Goal: Transaction & Acquisition: Purchase product/service

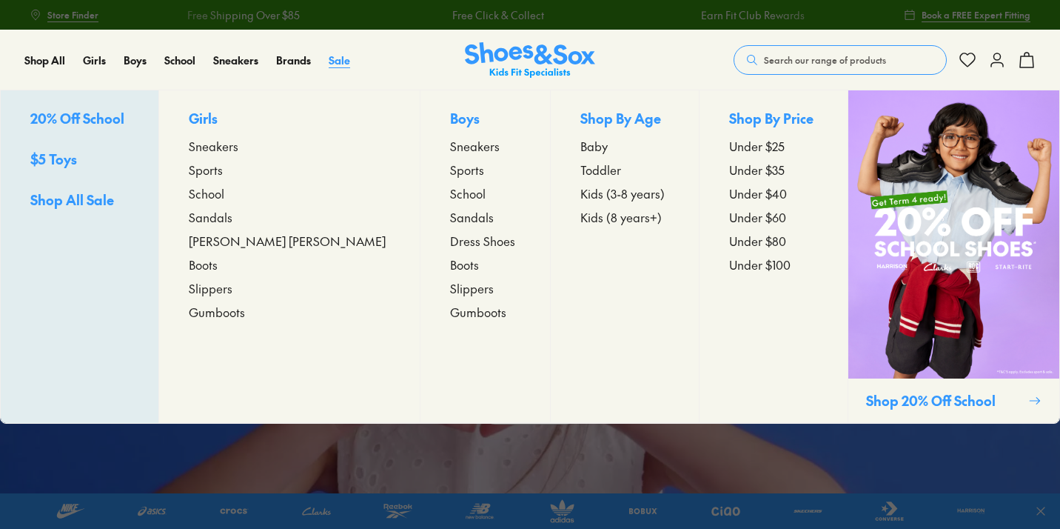
click at [339, 58] on span "Sale" at bounding box center [339, 60] width 21 height 15
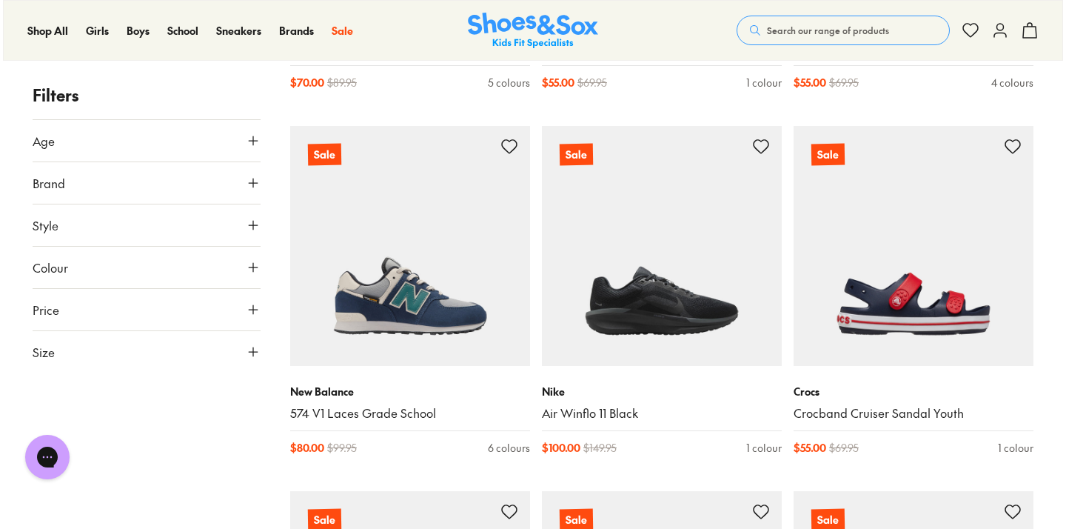
scroll to position [2004, 0]
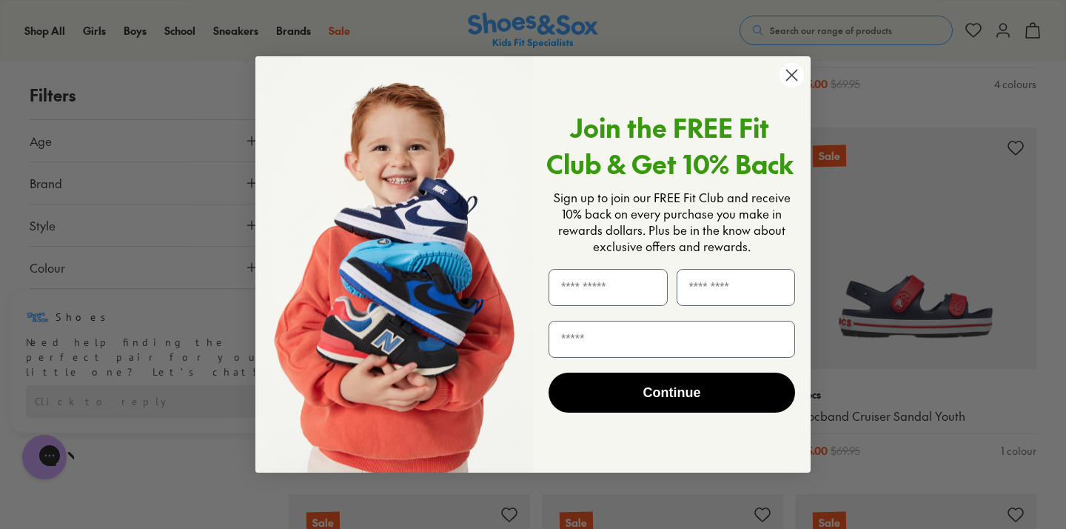
click at [789, 69] on circle "Close dialog" at bounding box center [792, 75] width 24 height 24
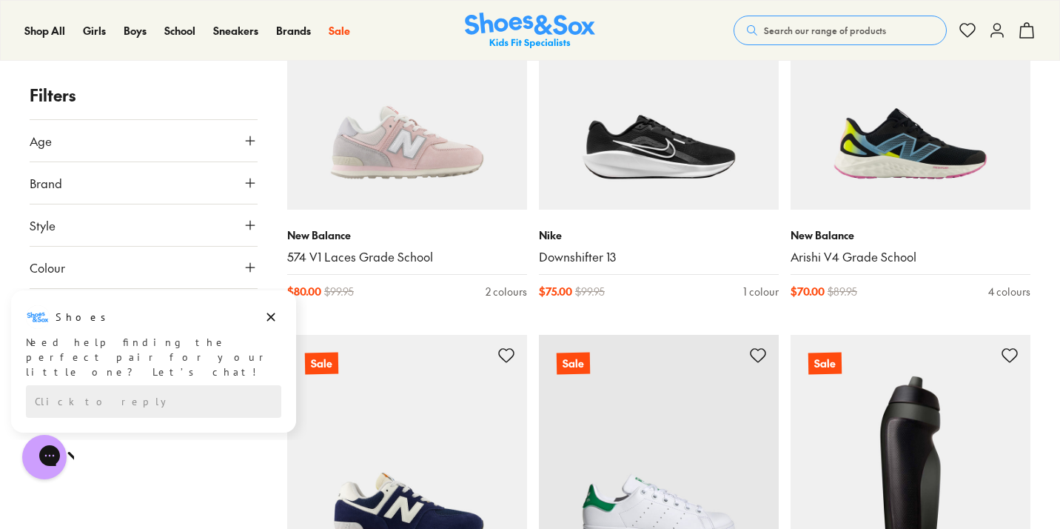
scroll to position [2890, 0]
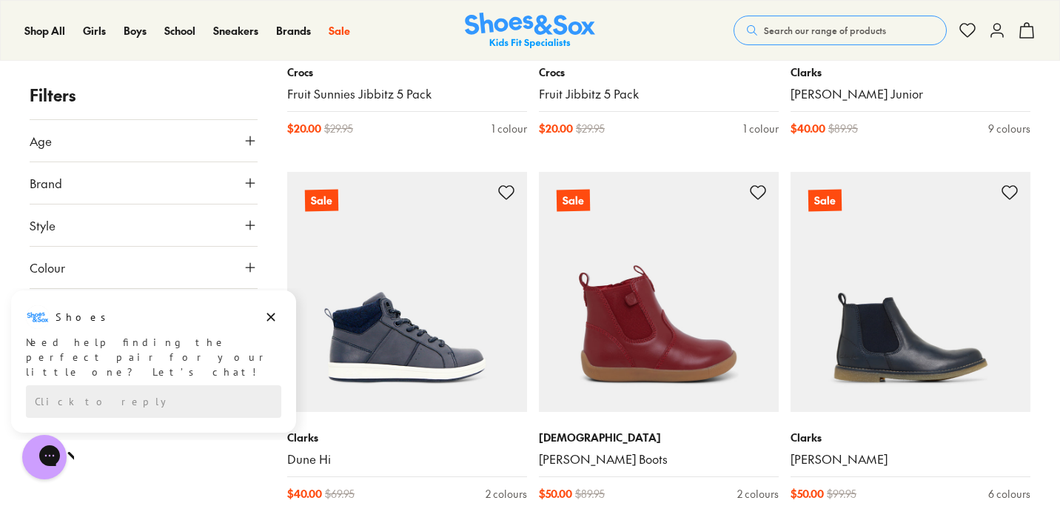
scroll to position [4509, 0]
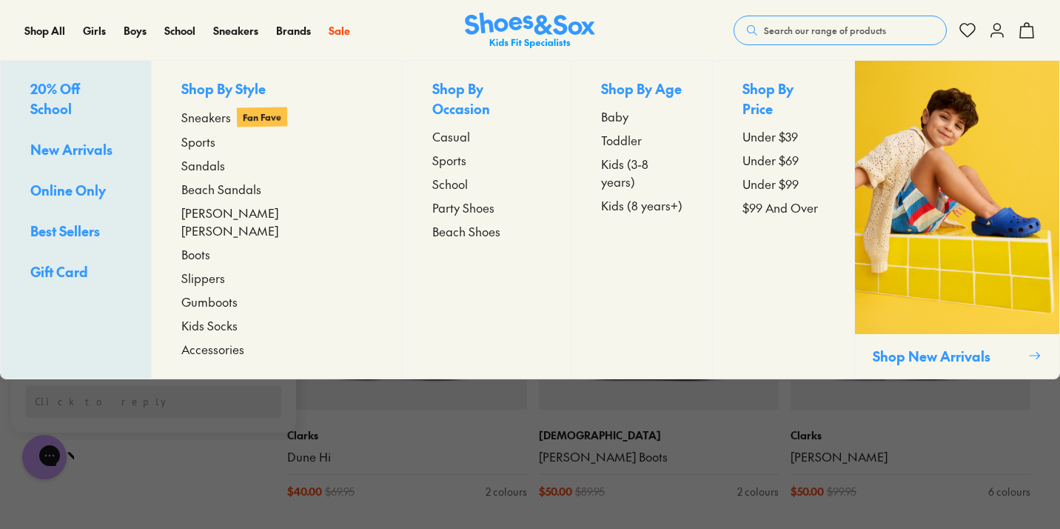
click at [64, 87] on span "20% Off School" at bounding box center [55, 98] width 50 height 39
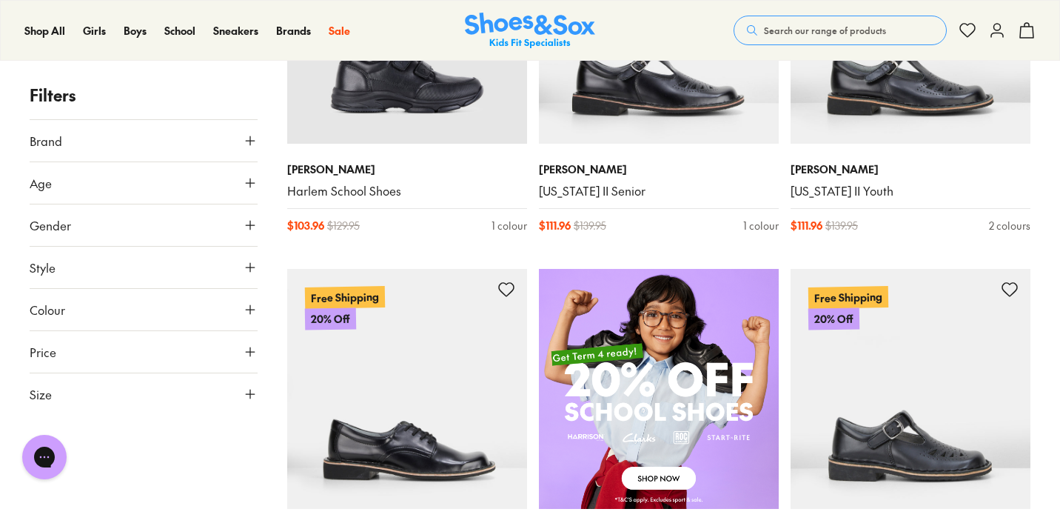
scroll to position [771, 0]
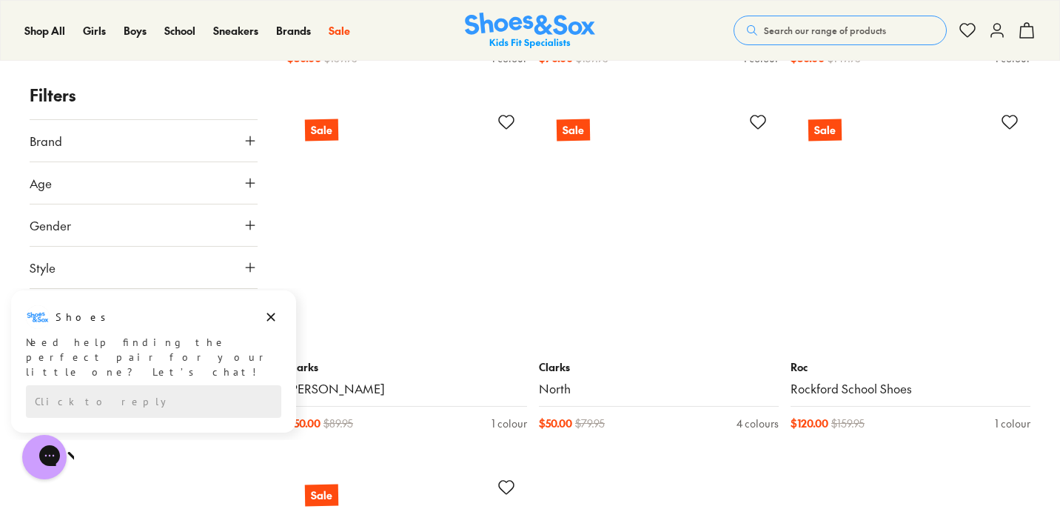
scroll to position [7533, 0]
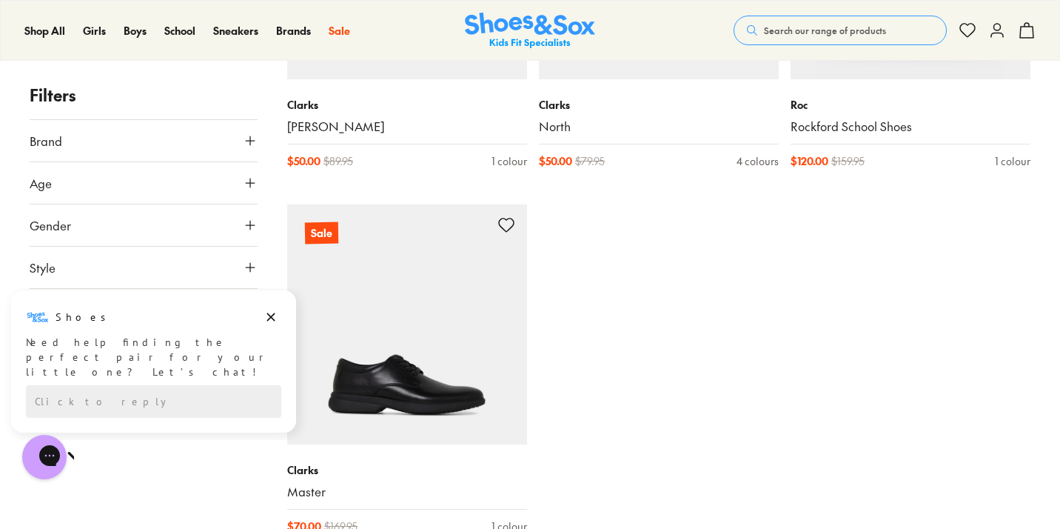
scroll to position [7793, 0]
type input "***"
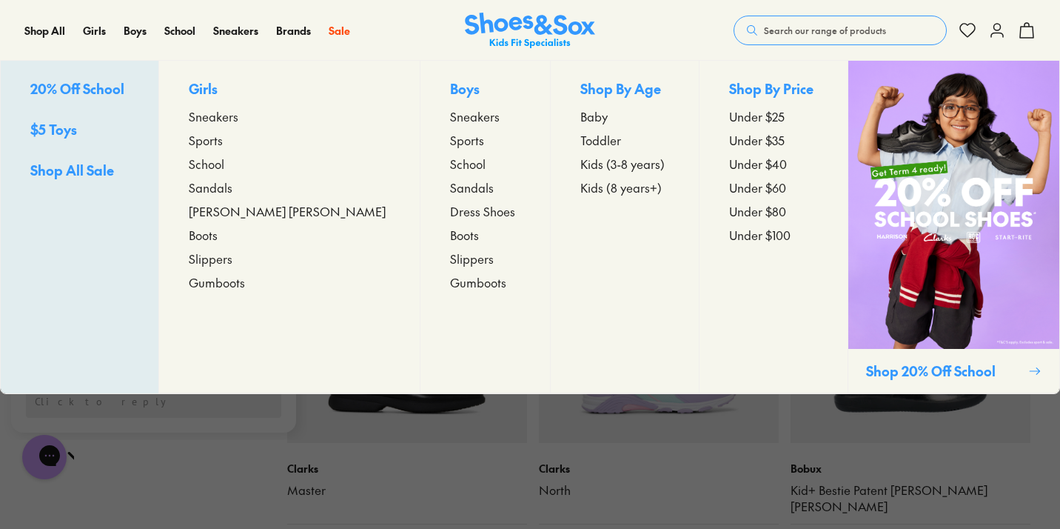
click at [450, 122] on span "Sneakers" at bounding box center [475, 116] width 50 height 18
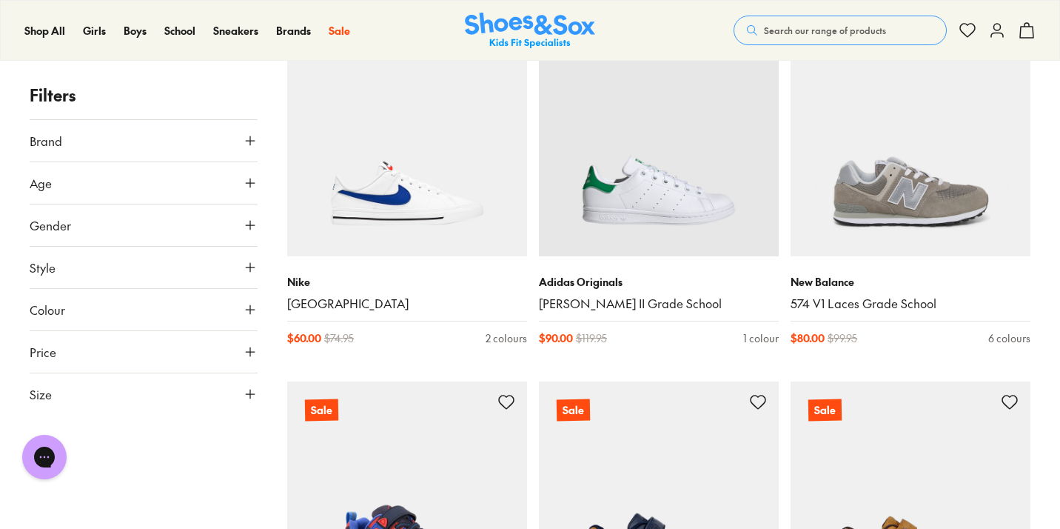
scroll to position [1756, 0]
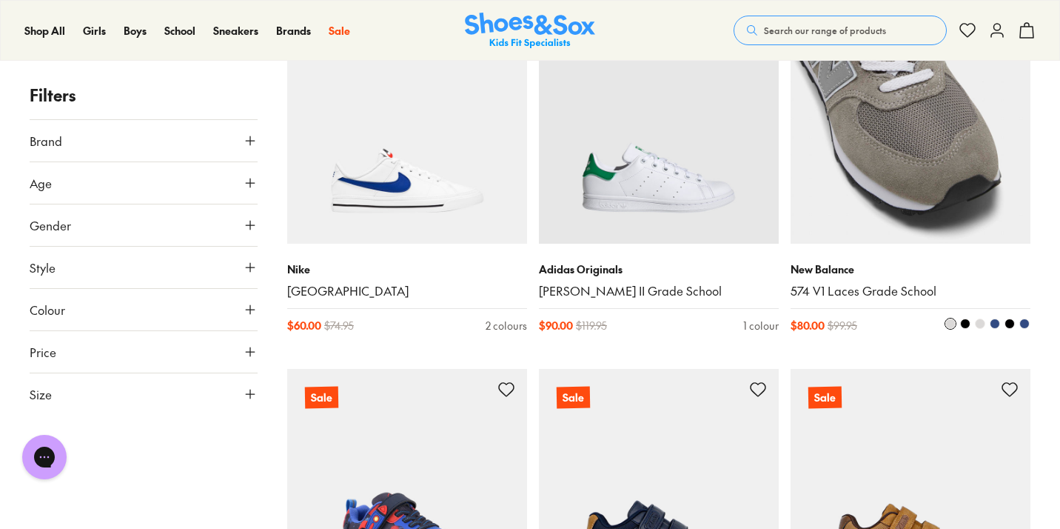
click at [891, 178] on img at bounding box center [911, 124] width 240 height 240
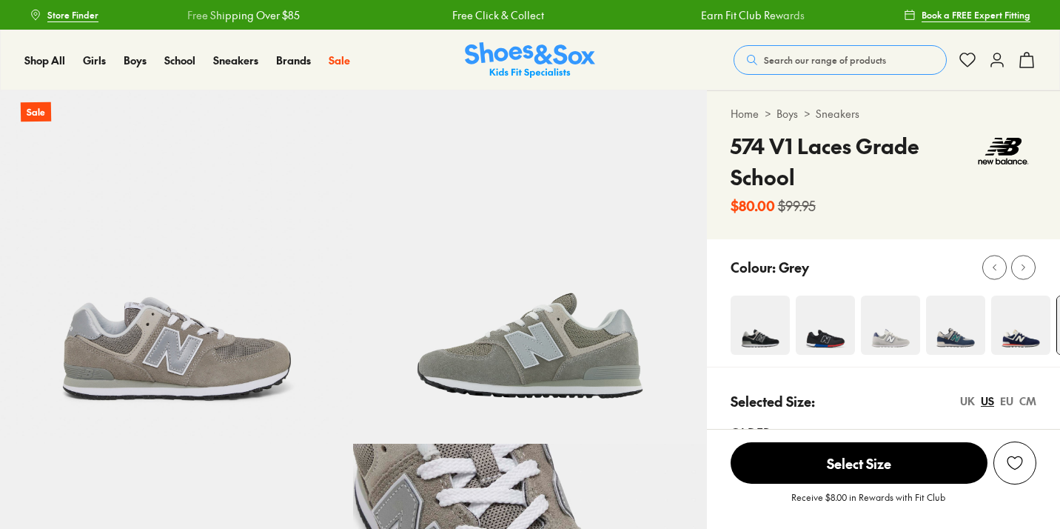
select select "*"
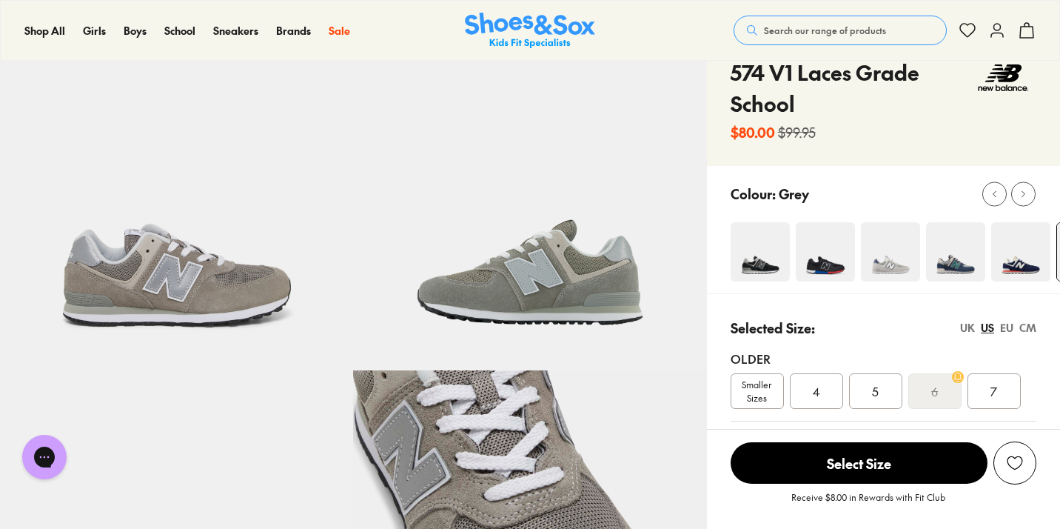
scroll to position [67, 0]
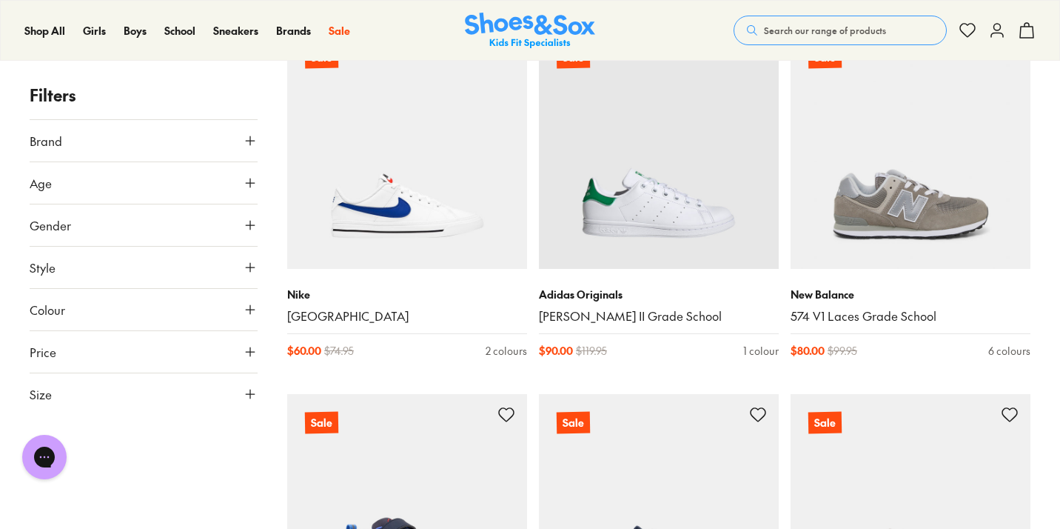
scroll to position [1884, 0]
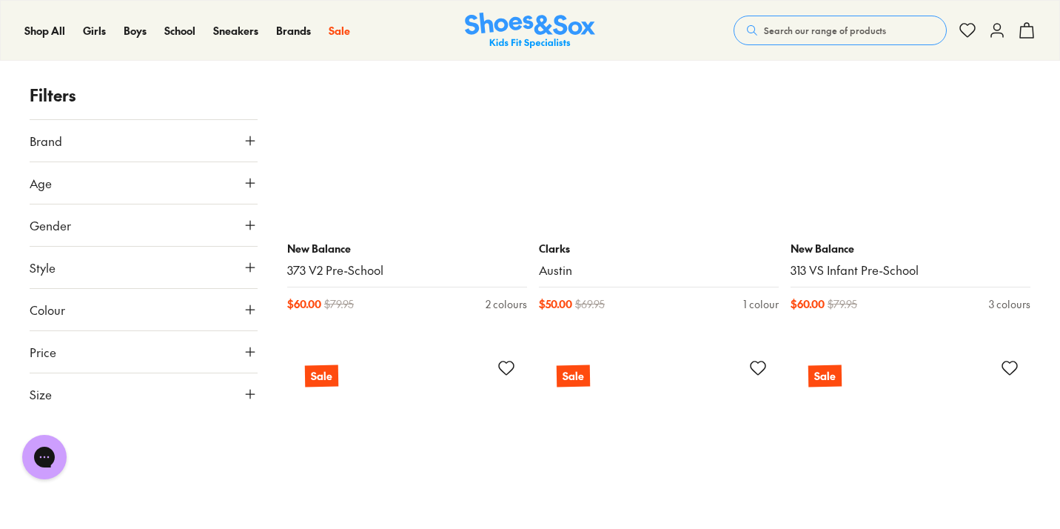
scroll to position [7252, 0]
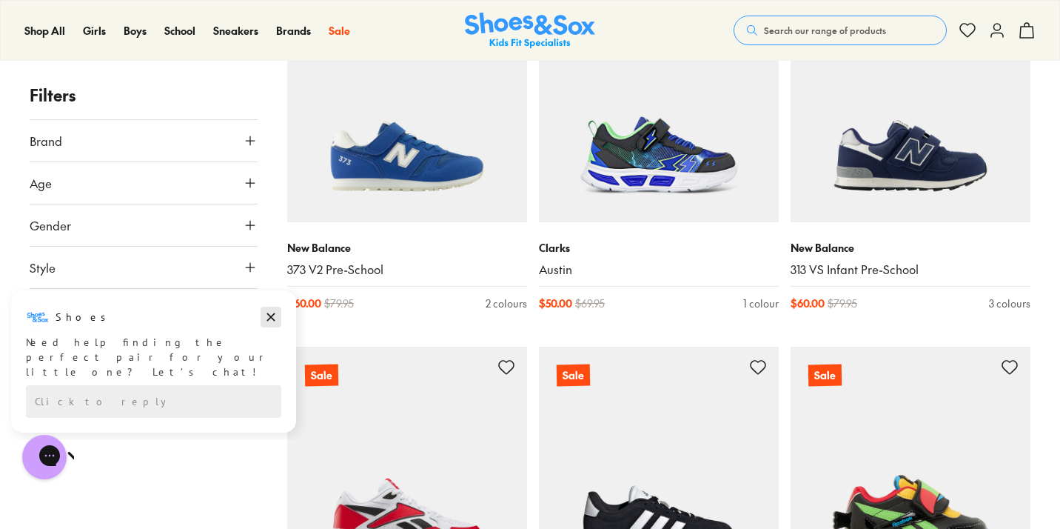
click at [274, 315] on icon "Dismiss campaign" at bounding box center [271, 317] width 15 height 18
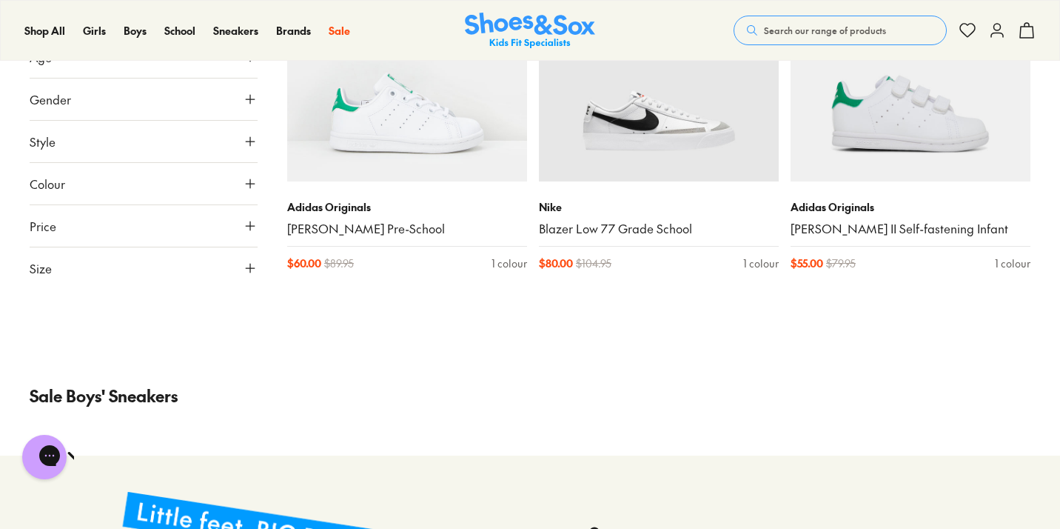
scroll to position [9099, 0]
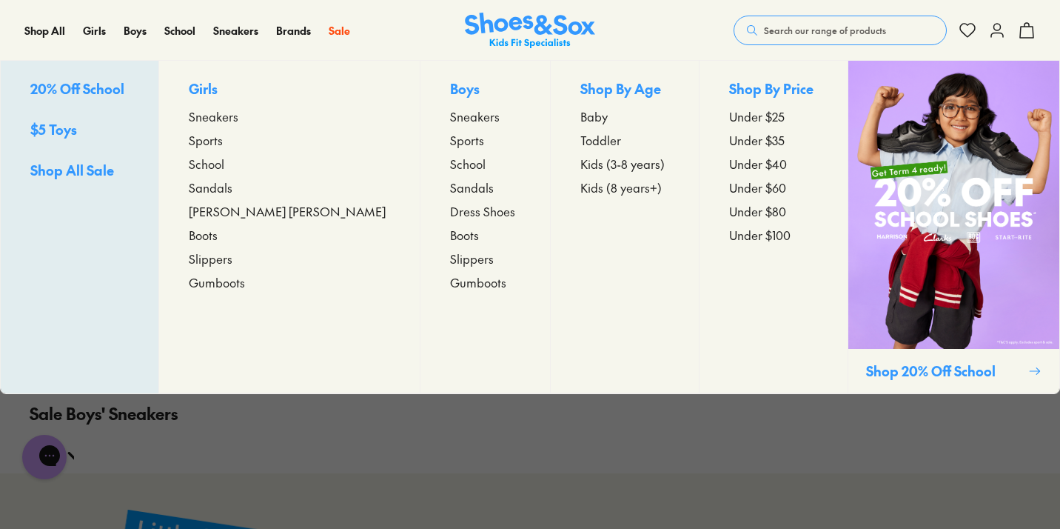
click at [450, 144] on span "Sports" at bounding box center [467, 140] width 34 height 18
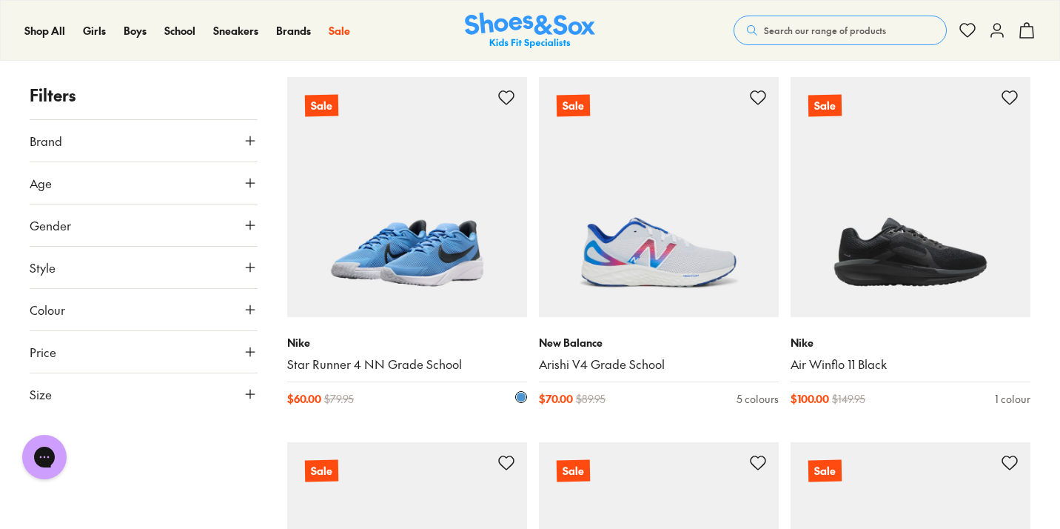
scroll to position [224, 0]
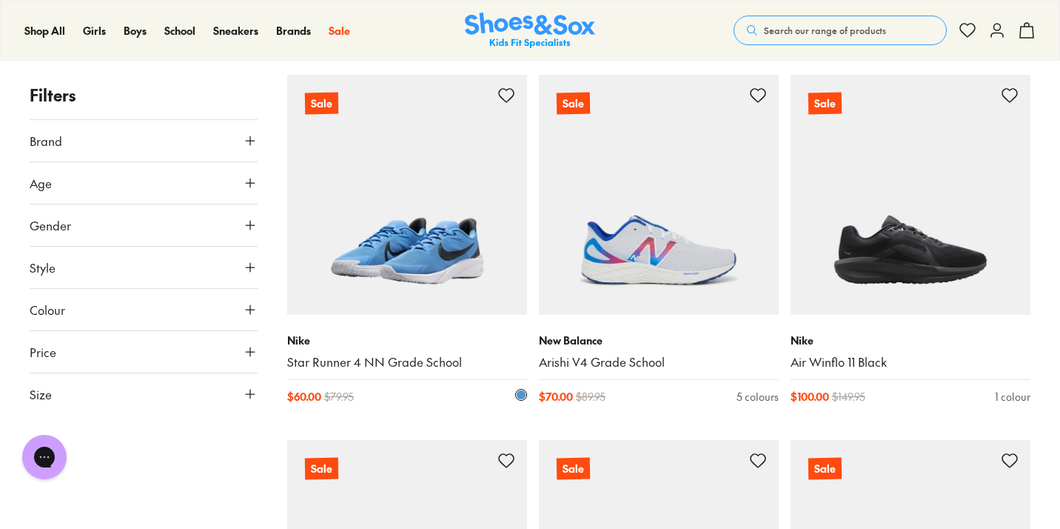
click at [429, 232] on img at bounding box center [407, 195] width 240 height 240
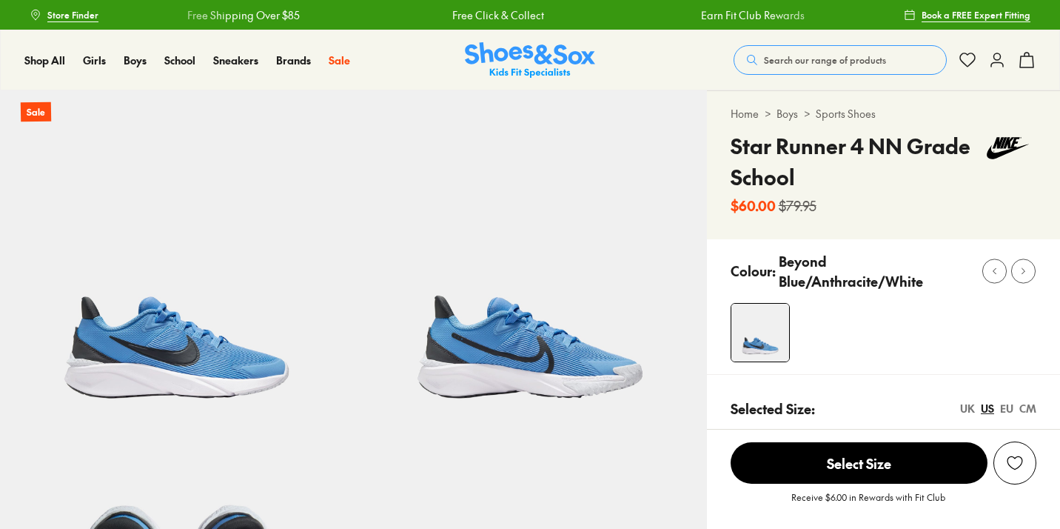
select select "*"
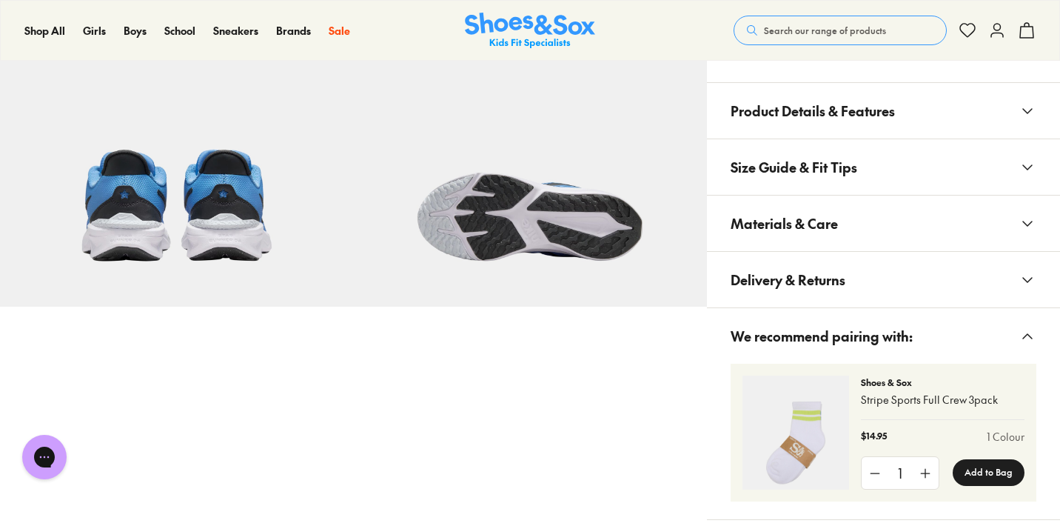
scroll to position [847, 0]
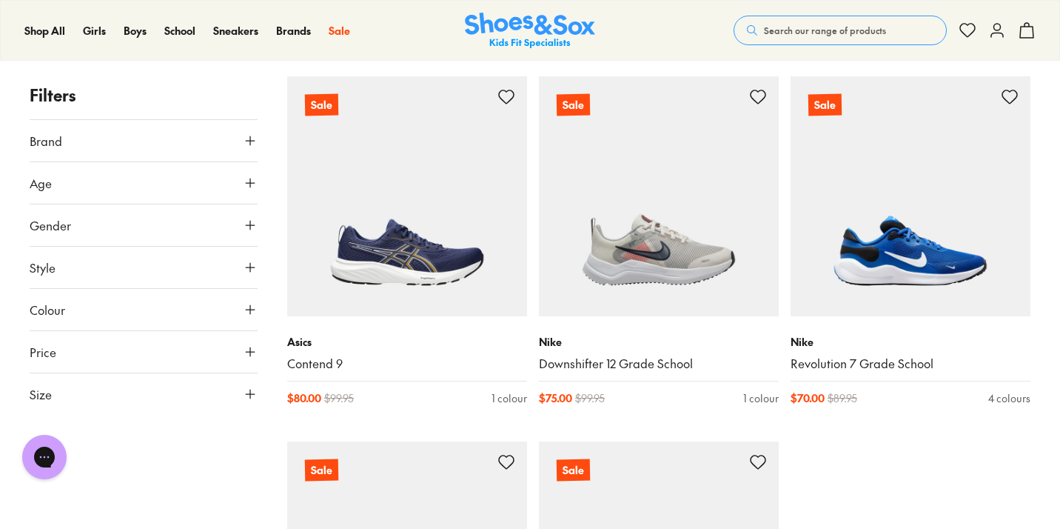
scroll to position [3510, 0]
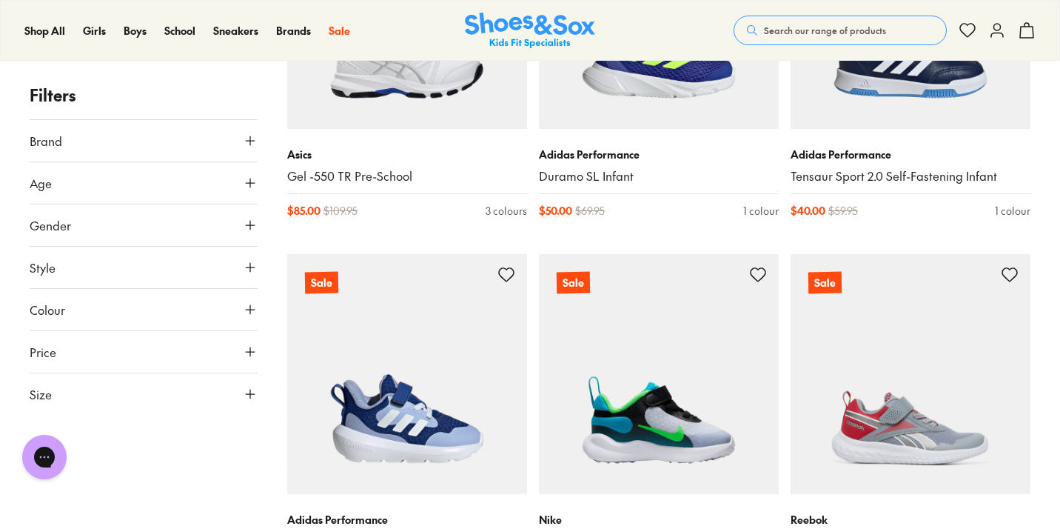
scroll to position [6619, 0]
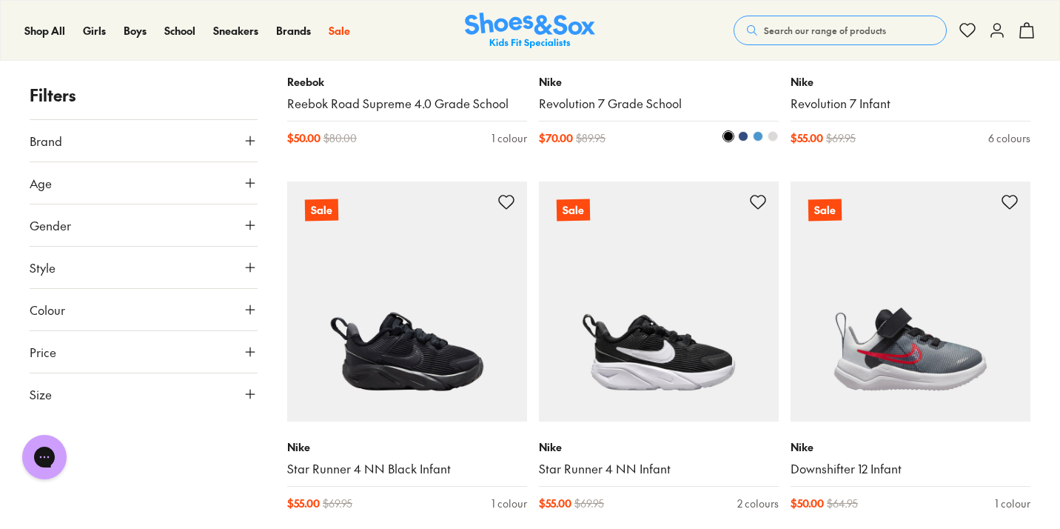
scroll to position [7860, 0]
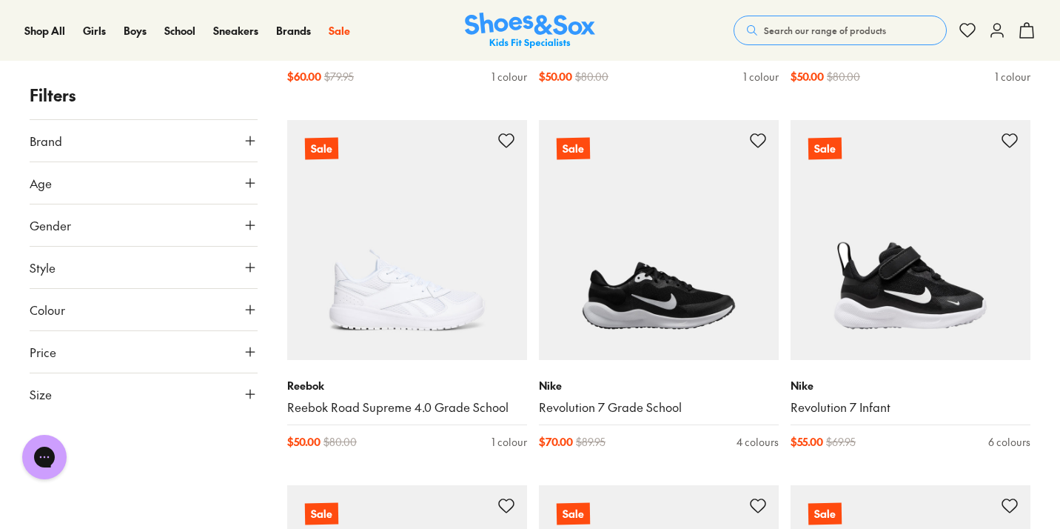
click at [890, 30] on button "Search our range of products" at bounding box center [840, 31] width 213 height 30
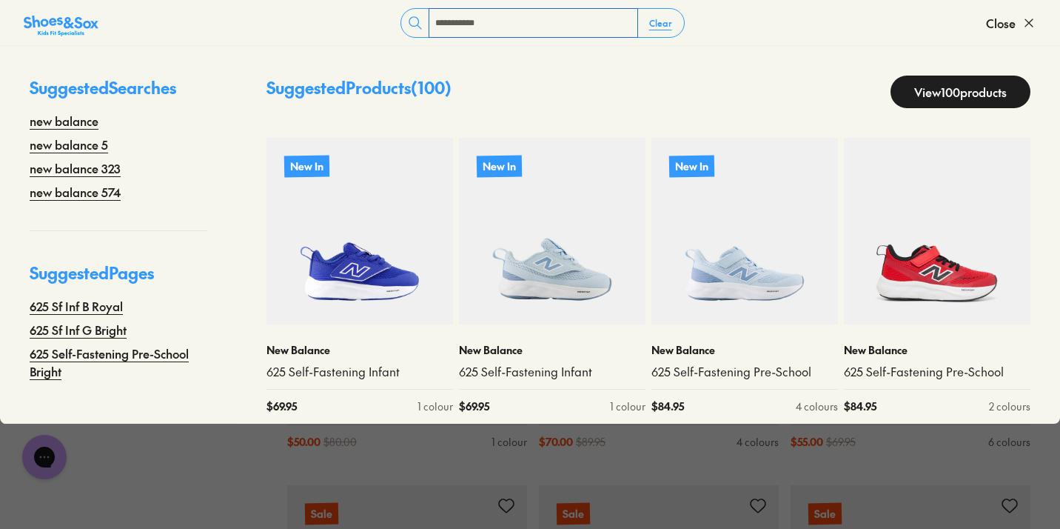
type input "**********"
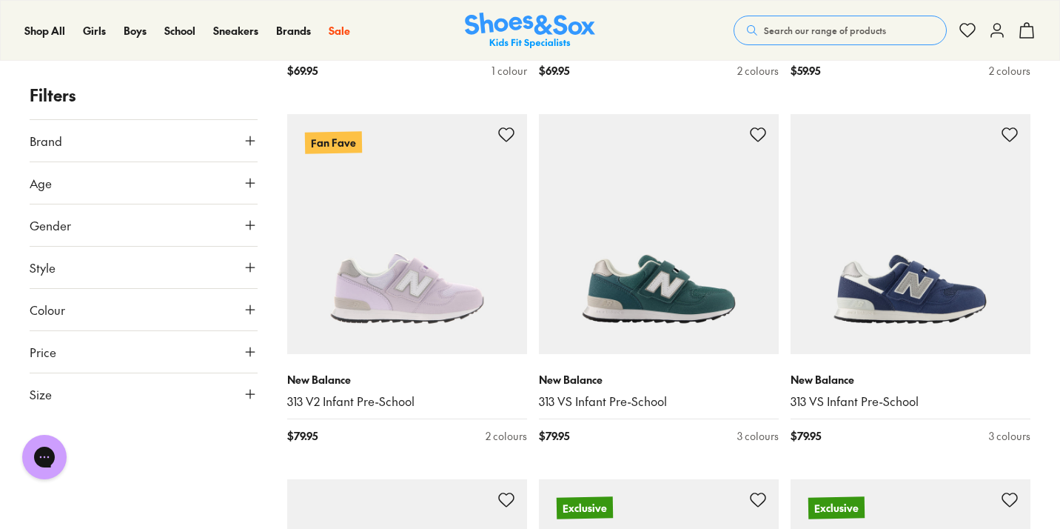
scroll to position [3026, 0]
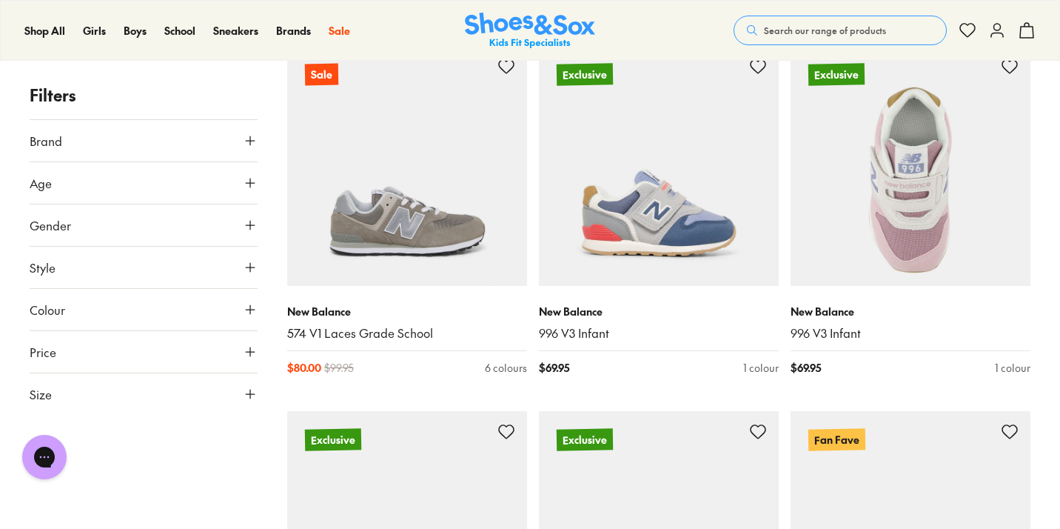
scroll to position [8205, 0]
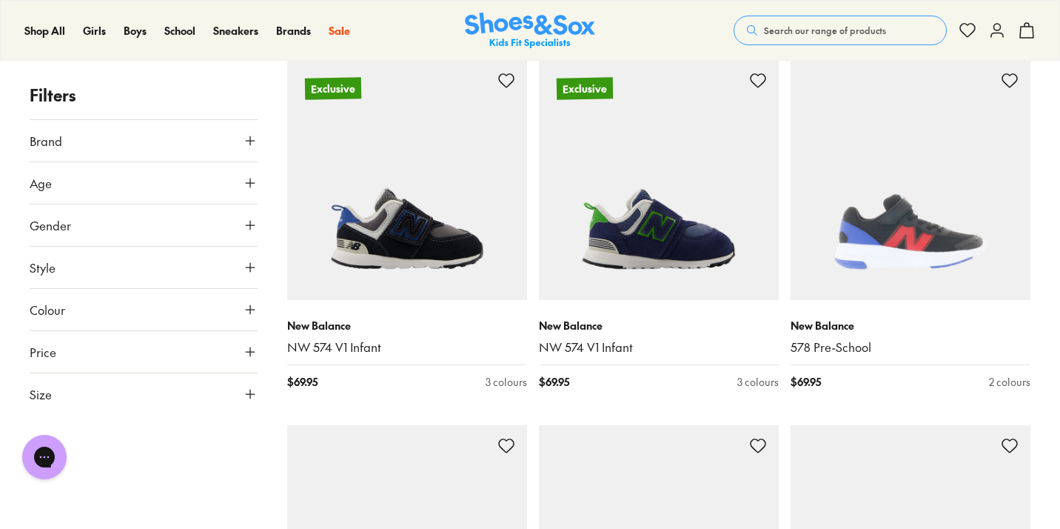
scroll to position [1894, 0]
